Goal: Transaction & Acquisition: Obtain resource

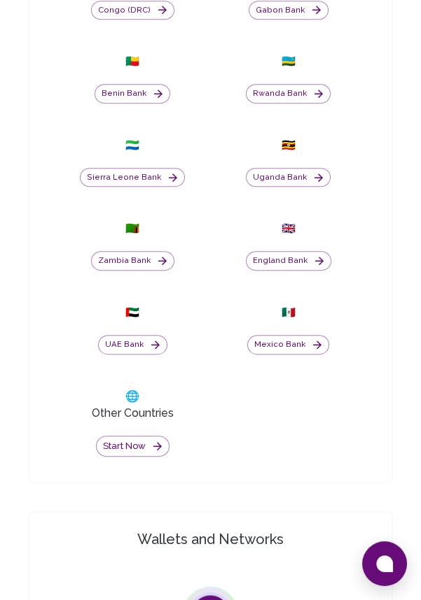
scroll to position [940, 0]
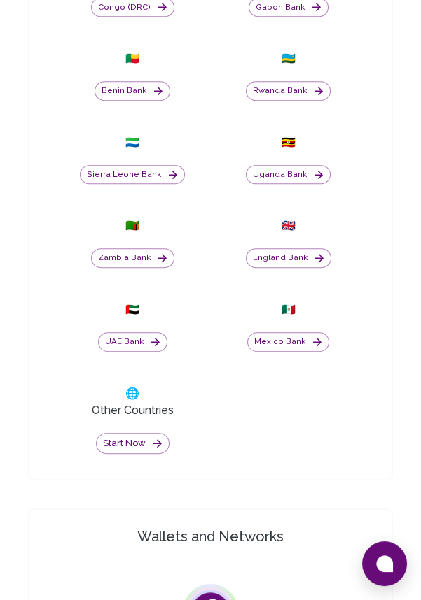
click at [153, 450] on icon "button" at bounding box center [157, 443] width 13 height 13
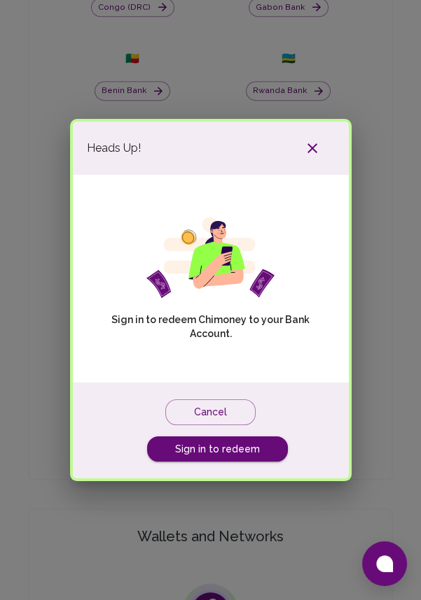
click at [248, 463] on link "Sign in to redeem" at bounding box center [217, 450] width 141 height 26
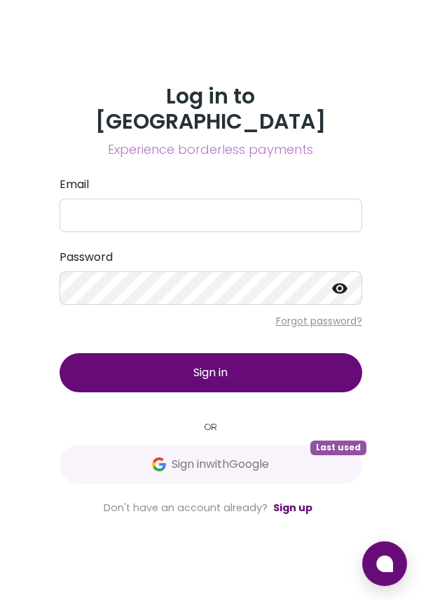
click at [260, 473] on span "Sign in with Google" at bounding box center [219, 464] width 97 height 17
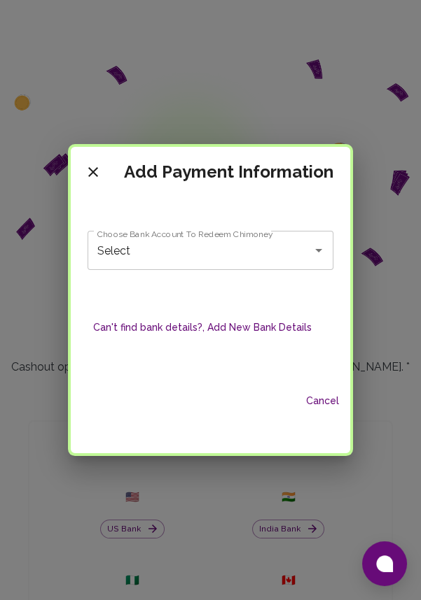
click at [310, 250] on icon "Open" at bounding box center [318, 250] width 17 height 17
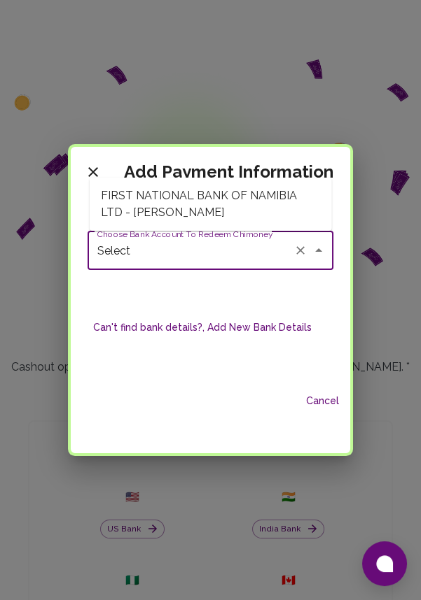
click at [288, 206] on span "FIRST NATIONAL BANK OF NAMIBIA LTD - [PERSON_NAME]" at bounding box center [211, 204] width 242 height 42
type input "FIRST NATIONAL BANK OF NAMIBIA LTD - [PERSON_NAME]"
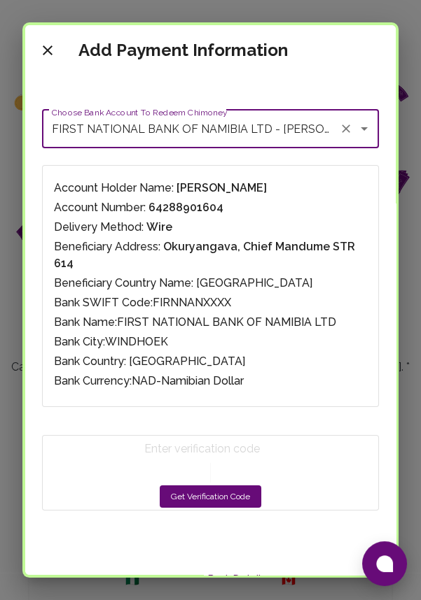
click at [285, 205] on p "Account Number: 64288901604" at bounding box center [210, 207] width 313 height 17
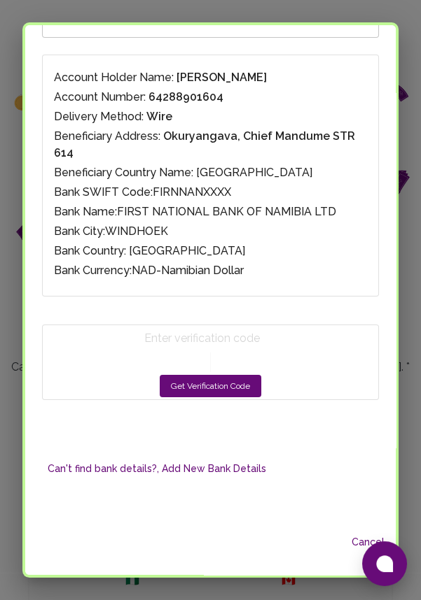
scroll to position [111, 0]
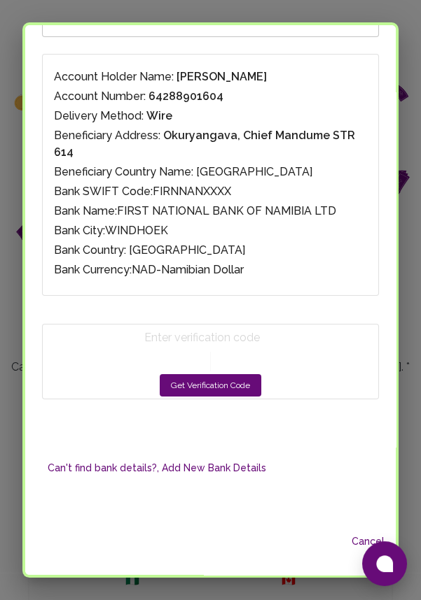
click at [234, 374] on button "Get Verification Code" at bounding box center [210, 385] width 101 height 22
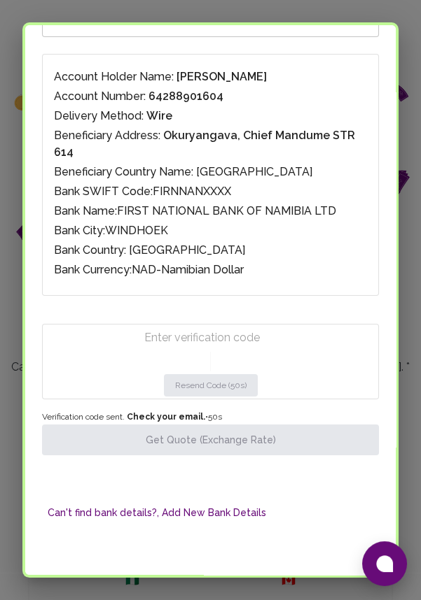
click at [192, 327] on input "Enter verification code" at bounding box center [213, 338] width 139 height 22
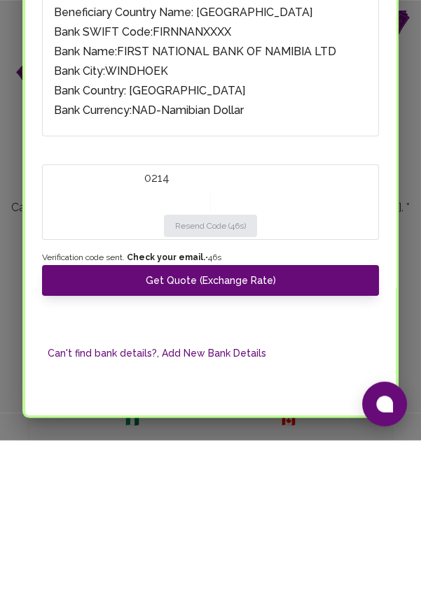
type input "0214"
click at [249, 425] on button "Get Quote (Exchange Rate)" at bounding box center [210, 440] width 337 height 31
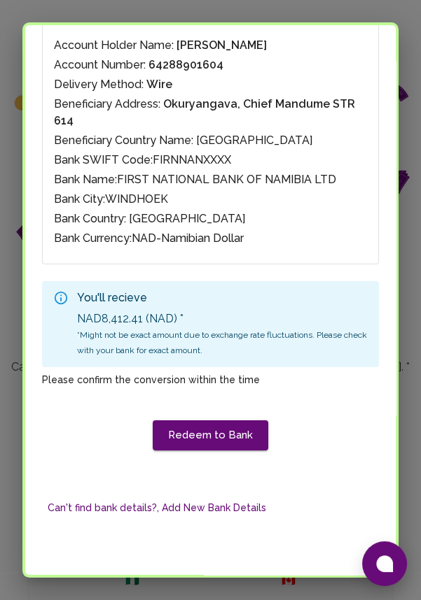
scroll to position [142, 0]
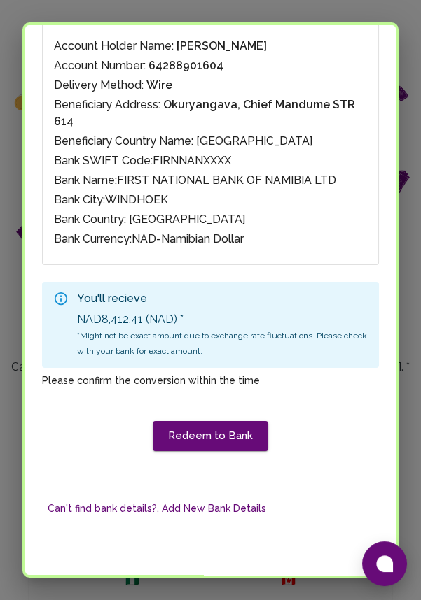
click at [232, 421] on button "Redeem to Bank" at bounding box center [210, 435] width 115 height 29
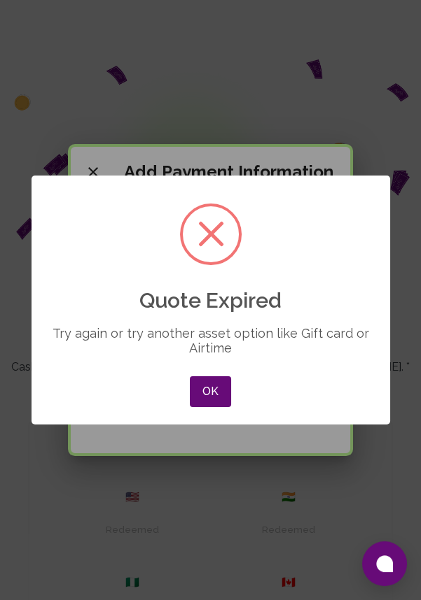
click at [213, 390] on button "OK" at bounding box center [210, 391] width 41 height 31
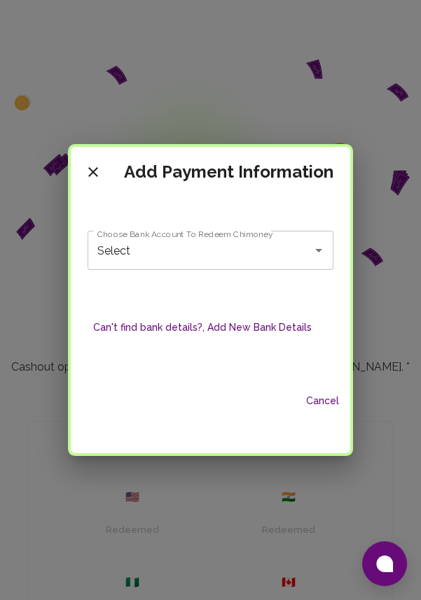
click at [316, 250] on icon "Open" at bounding box center [318, 250] width 7 height 3
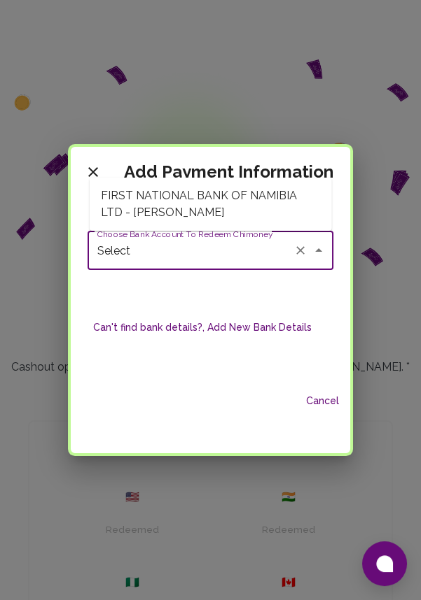
click at [269, 204] on span "FIRST NATIONAL BANK OF NAMIBIA LTD - [PERSON_NAME]" at bounding box center [211, 204] width 242 height 42
type input "FIRST NATIONAL BANK OF NAMIBIA LTD - [PERSON_NAME]"
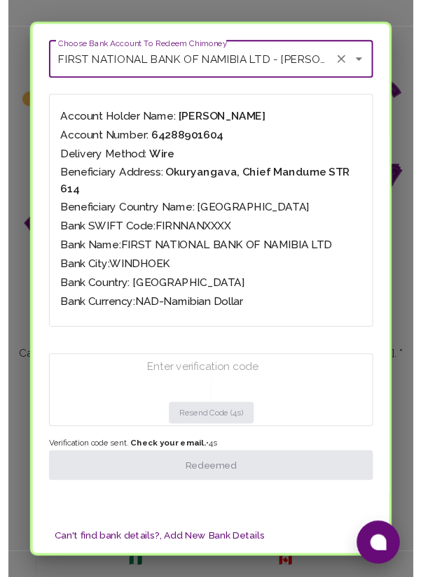
scroll to position [156, 0]
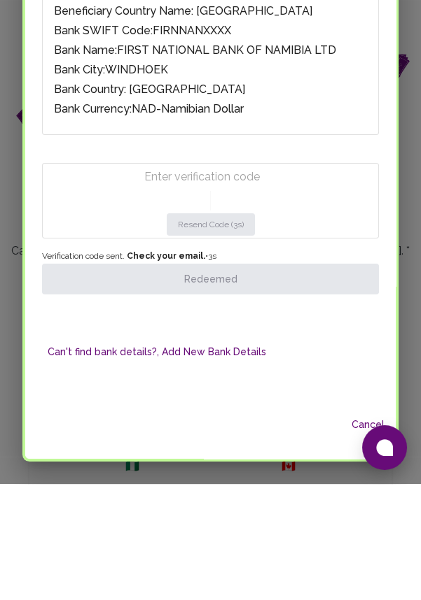
click at [235, 282] on input "Enter verification code" at bounding box center [213, 293] width 139 height 22
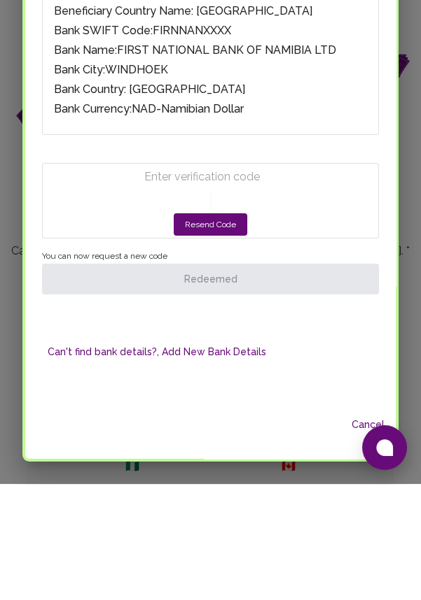
click at [225, 330] on button "Resend Code" at bounding box center [210, 341] width 73 height 22
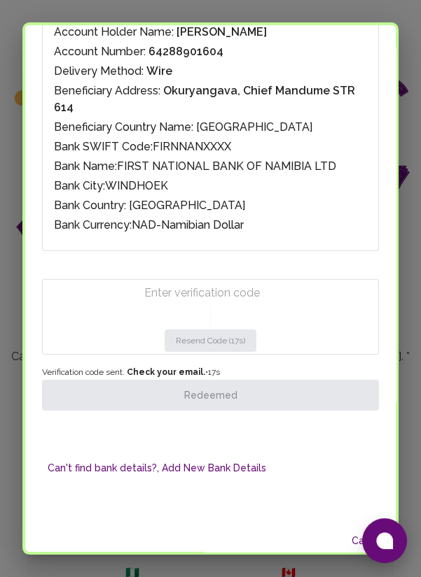
click at [216, 282] on input "Enter verification code" at bounding box center [213, 293] width 139 height 22
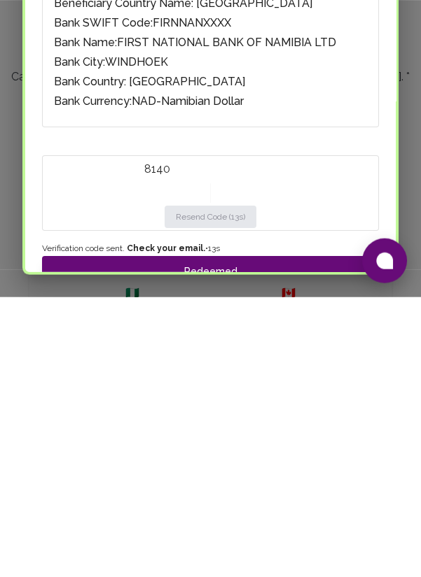
type input "8140"
click at [277, 536] on button "Redeemed" at bounding box center [210, 551] width 337 height 31
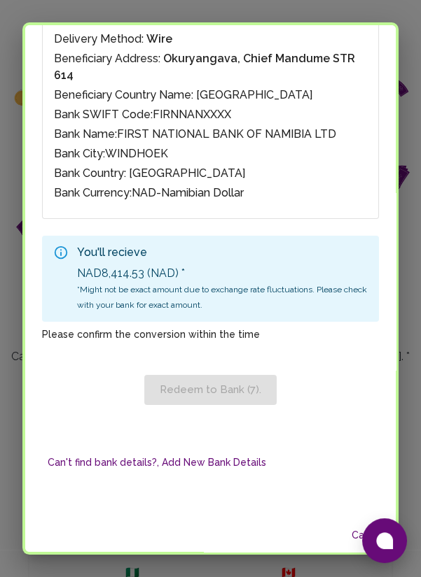
scroll to position [204, 0]
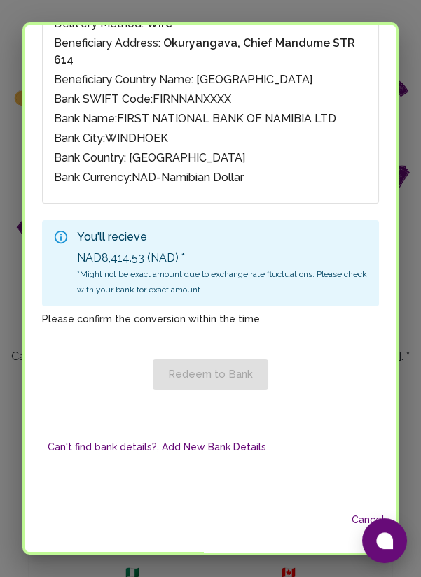
click at [229, 352] on div "Redeem to Bank" at bounding box center [210, 364] width 337 height 50
click at [244, 349] on div "Redeem to Bank" at bounding box center [210, 364] width 337 height 50
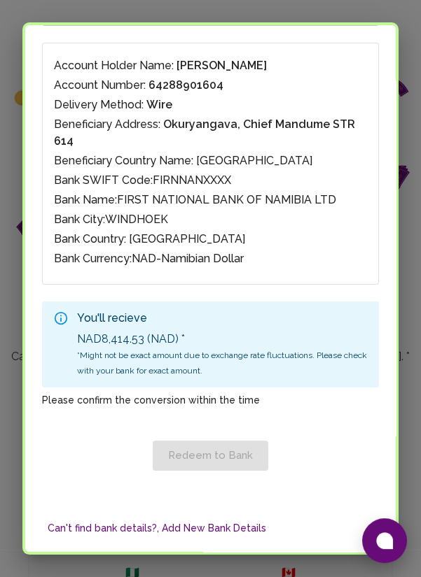
scroll to position [0, 0]
